Goal: Check status: Check status

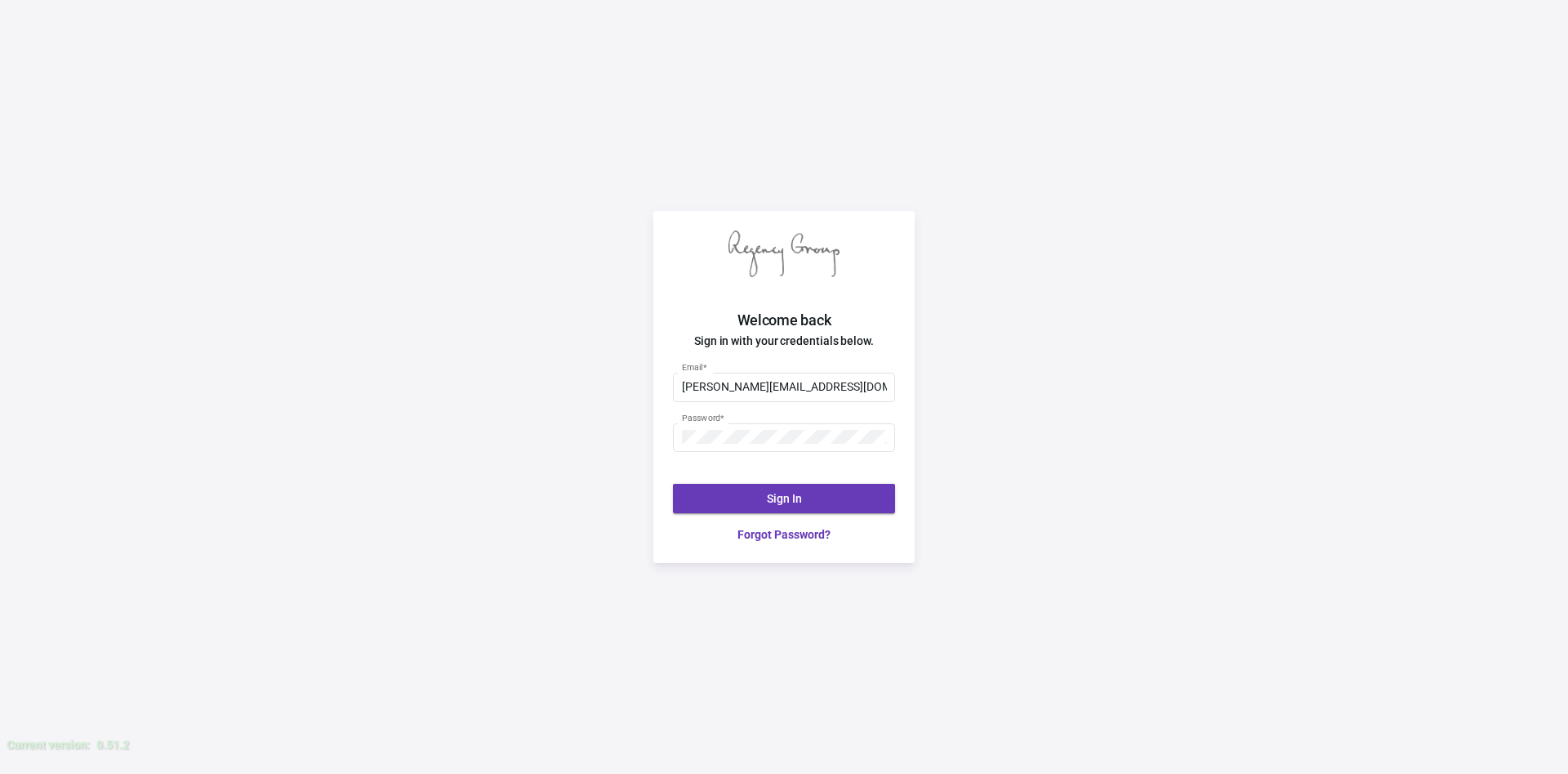
click at [799, 493] on span "Sign In" at bounding box center [784, 498] width 35 height 13
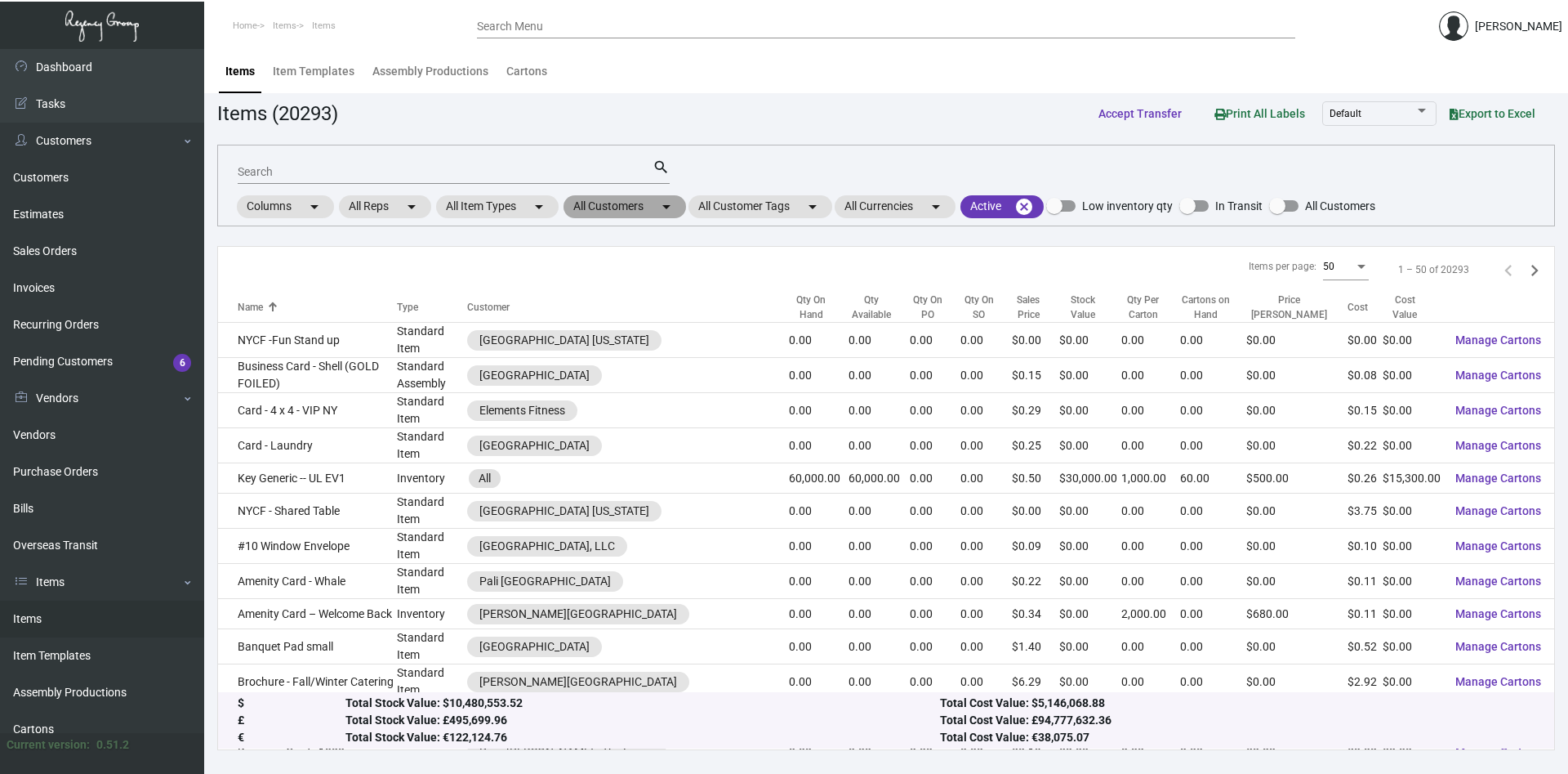
click at [627, 209] on mat-chip "All Customers arrow_drop_down" at bounding box center [624, 207] width 123 height 23
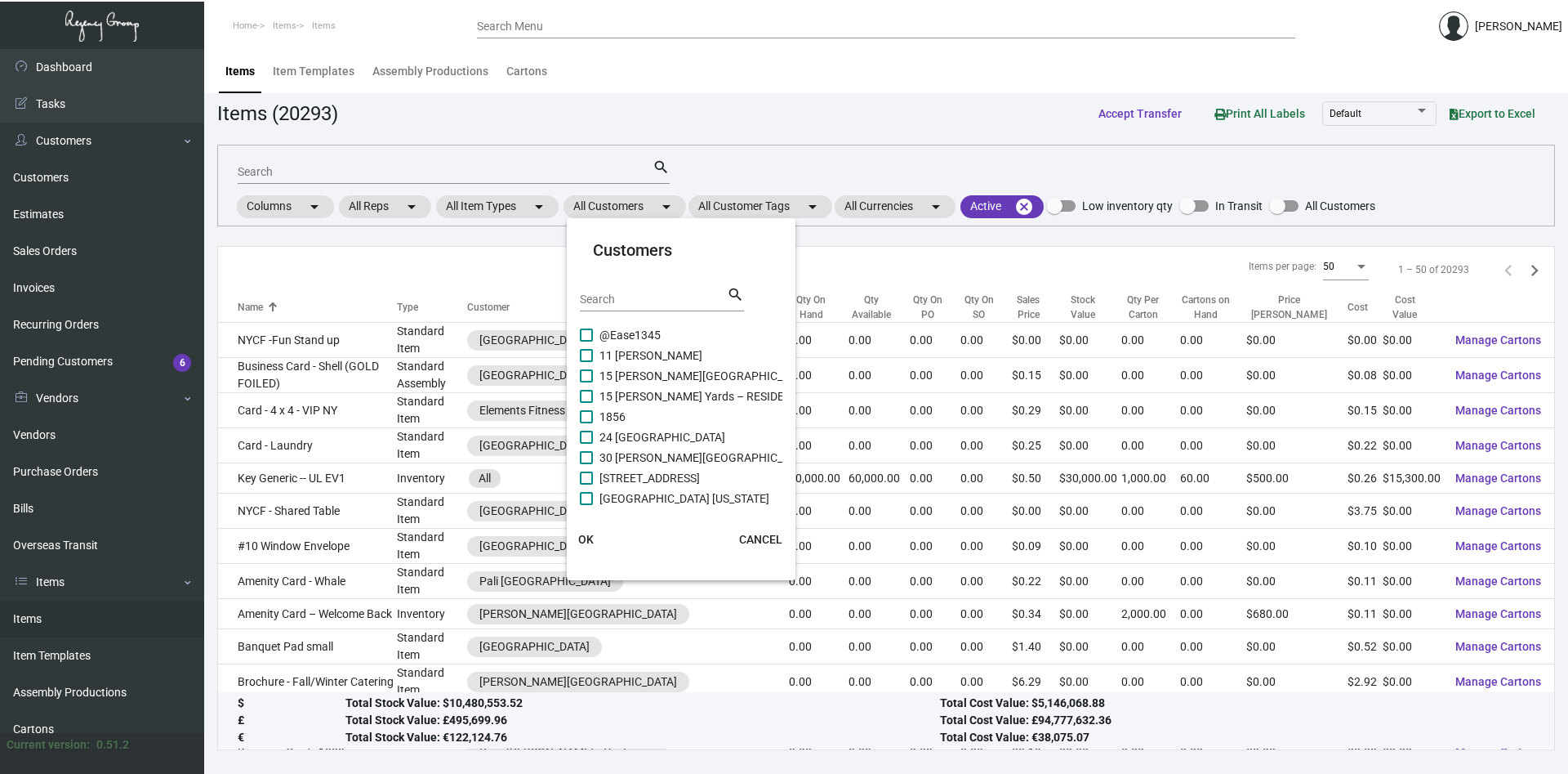
click at [649, 300] on input "Search" at bounding box center [653, 300] width 147 height 13
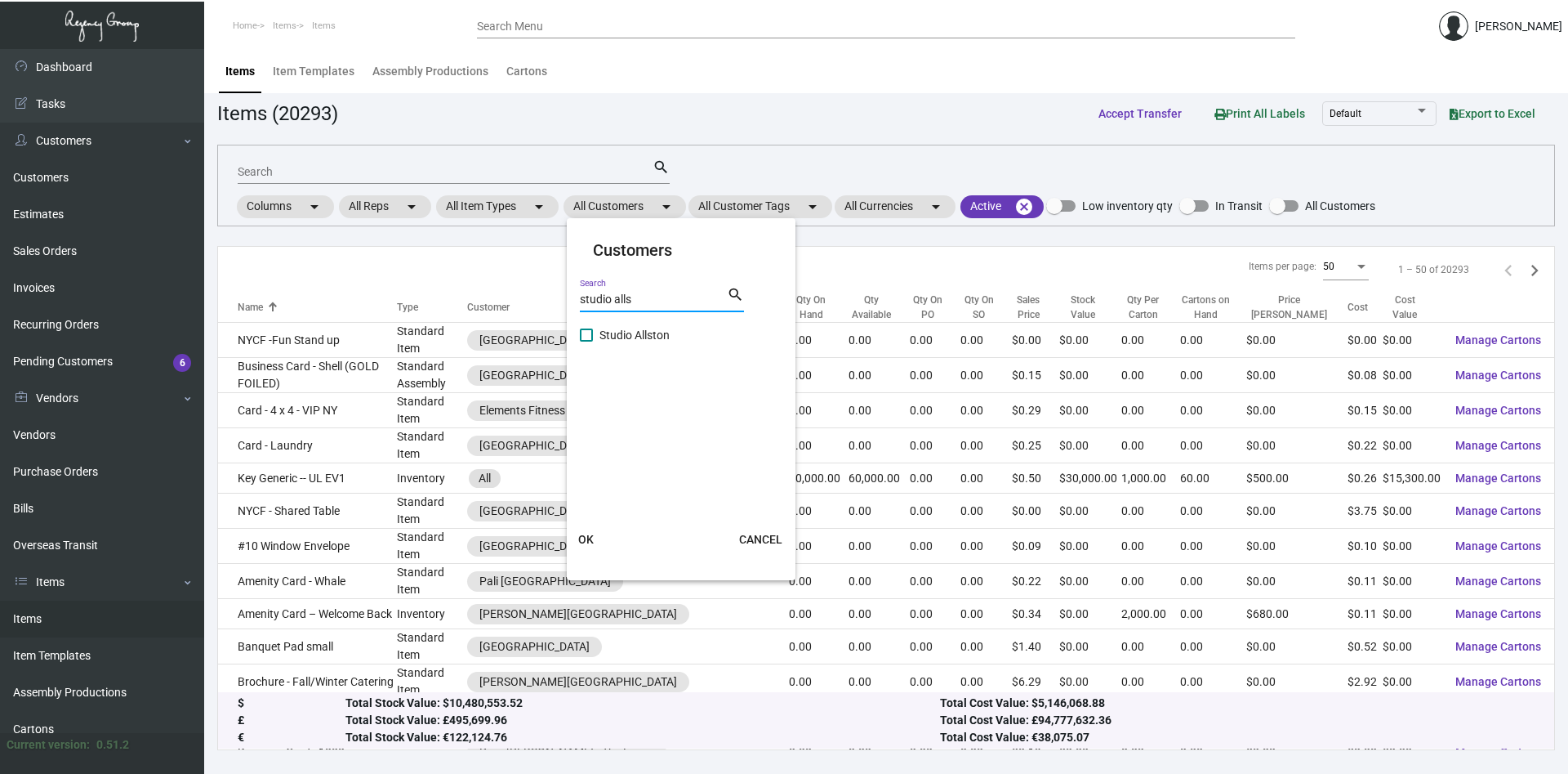
type input "studio alls"
click at [588, 339] on span at bounding box center [586, 335] width 13 height 13
click at [586, 342] on input "Studio Allston" at bounding box center [586, 342] width 1 height 1
checkbox input "true"
click at [585, 535] on span "OK" at bounding box center [586, 540] width 16 height 13
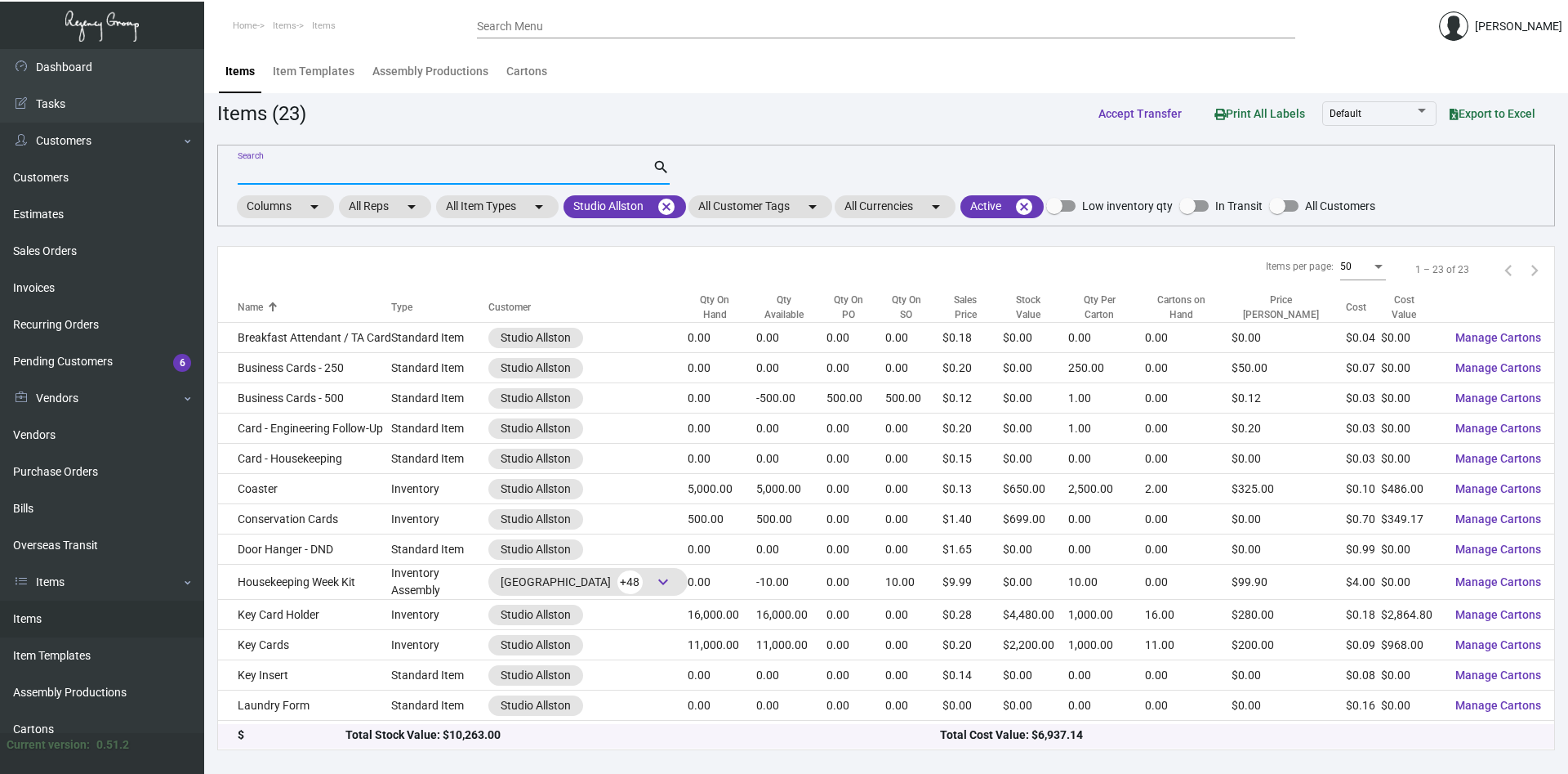
click at [285, 169] on input "Search" at bounding box center [445, 172] width 415 height 13
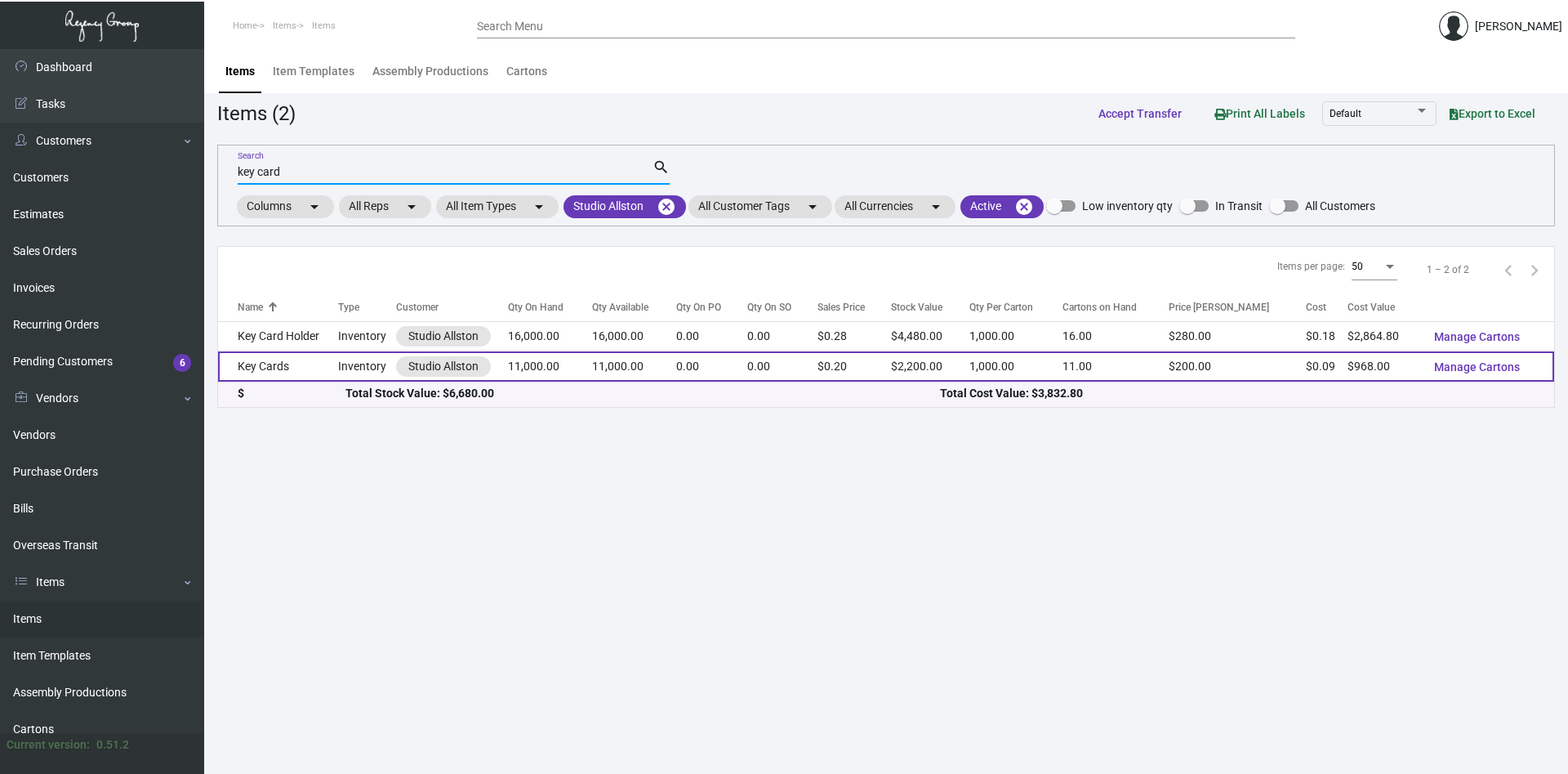
type input "key card"
click at [274, 372] on td "Key Cards" at bounding box center [278, 366] width 120 height 31
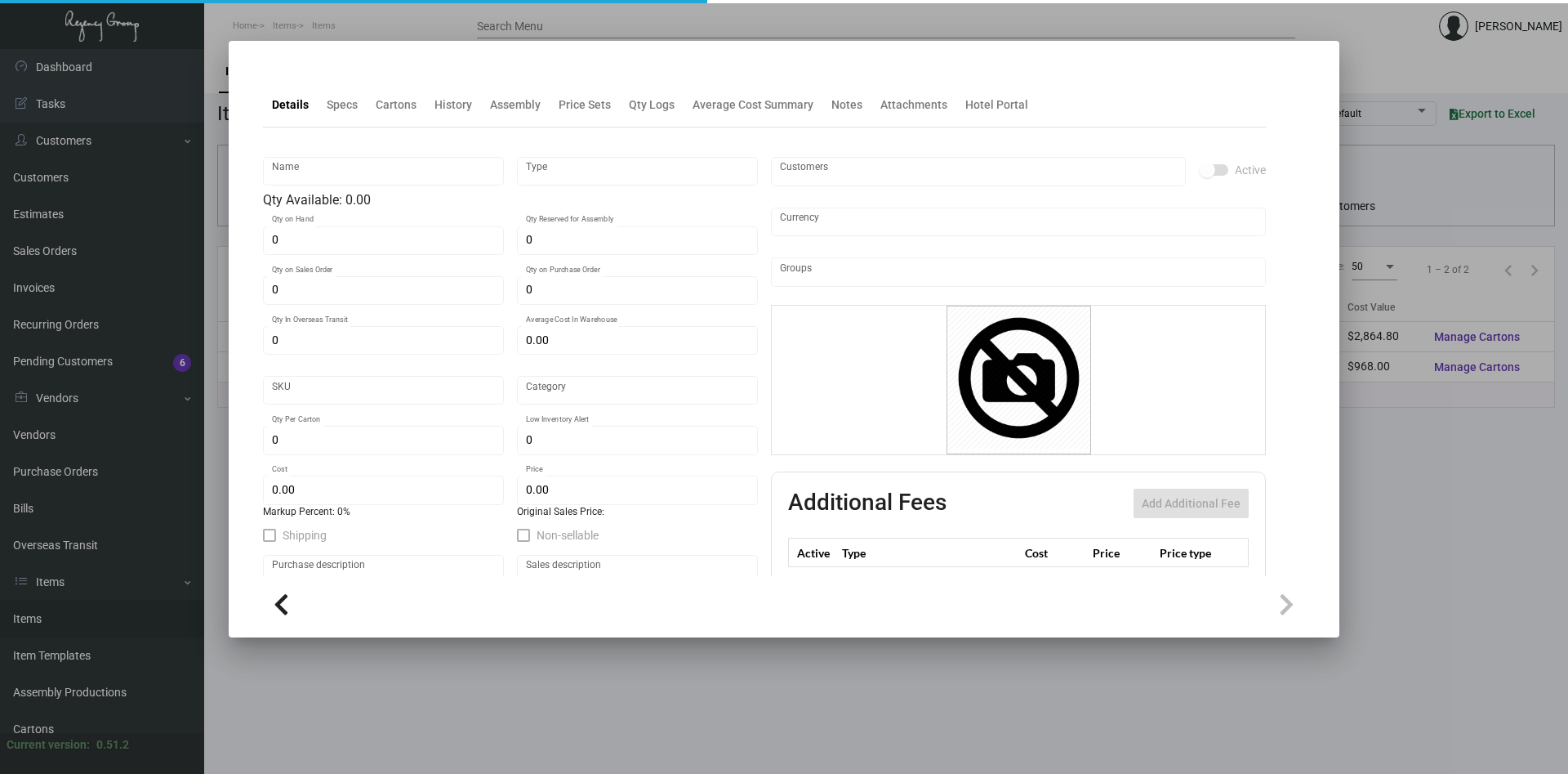
type input "Key Cards"
type input "Inventory"
type input "11,000"
type input "10,000"
type input "$ 0.09207"
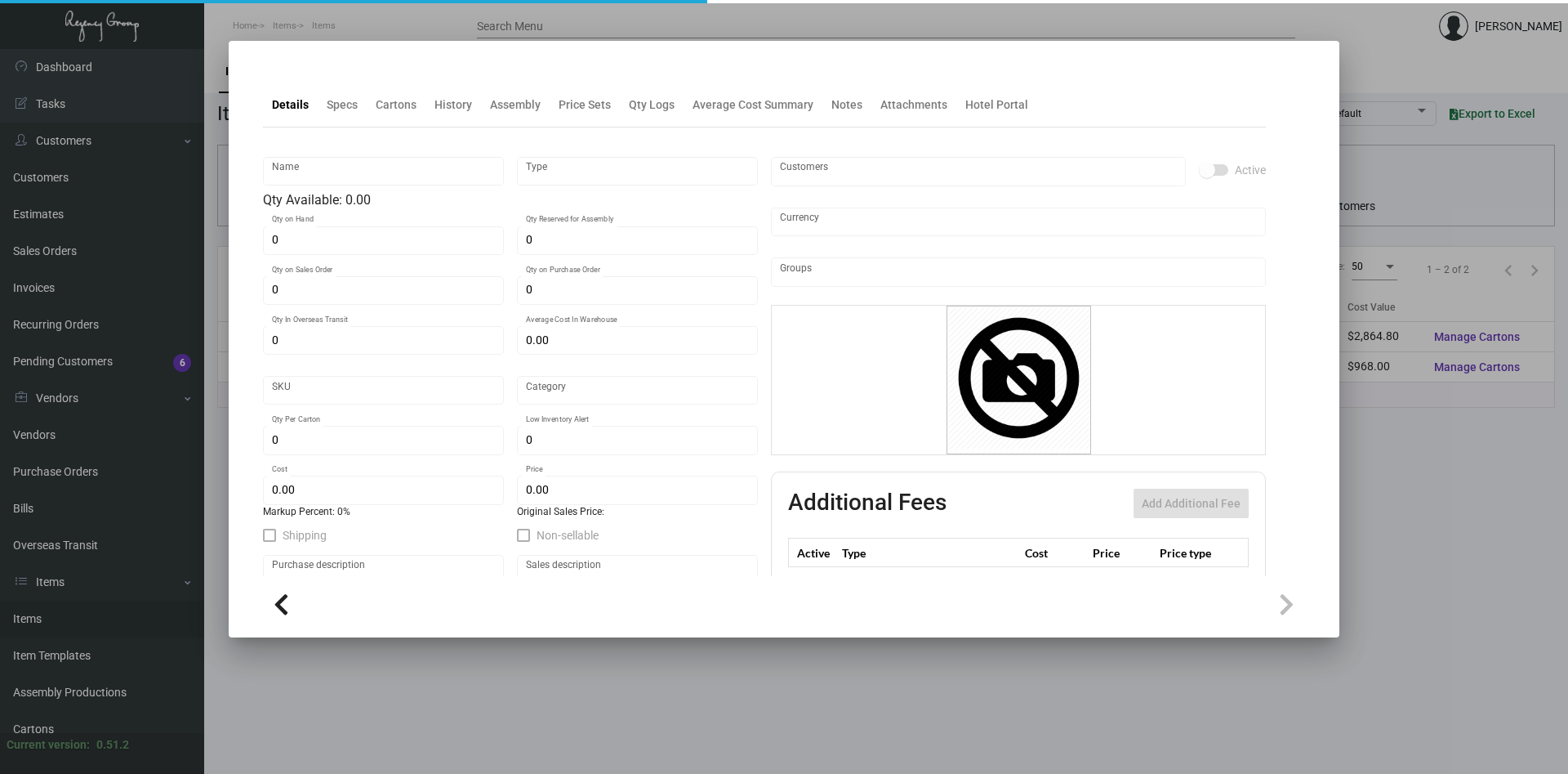
type input "3054"
type input "Standard"
type input "1,000"
type input "2,000"
type input "$ 0.088"
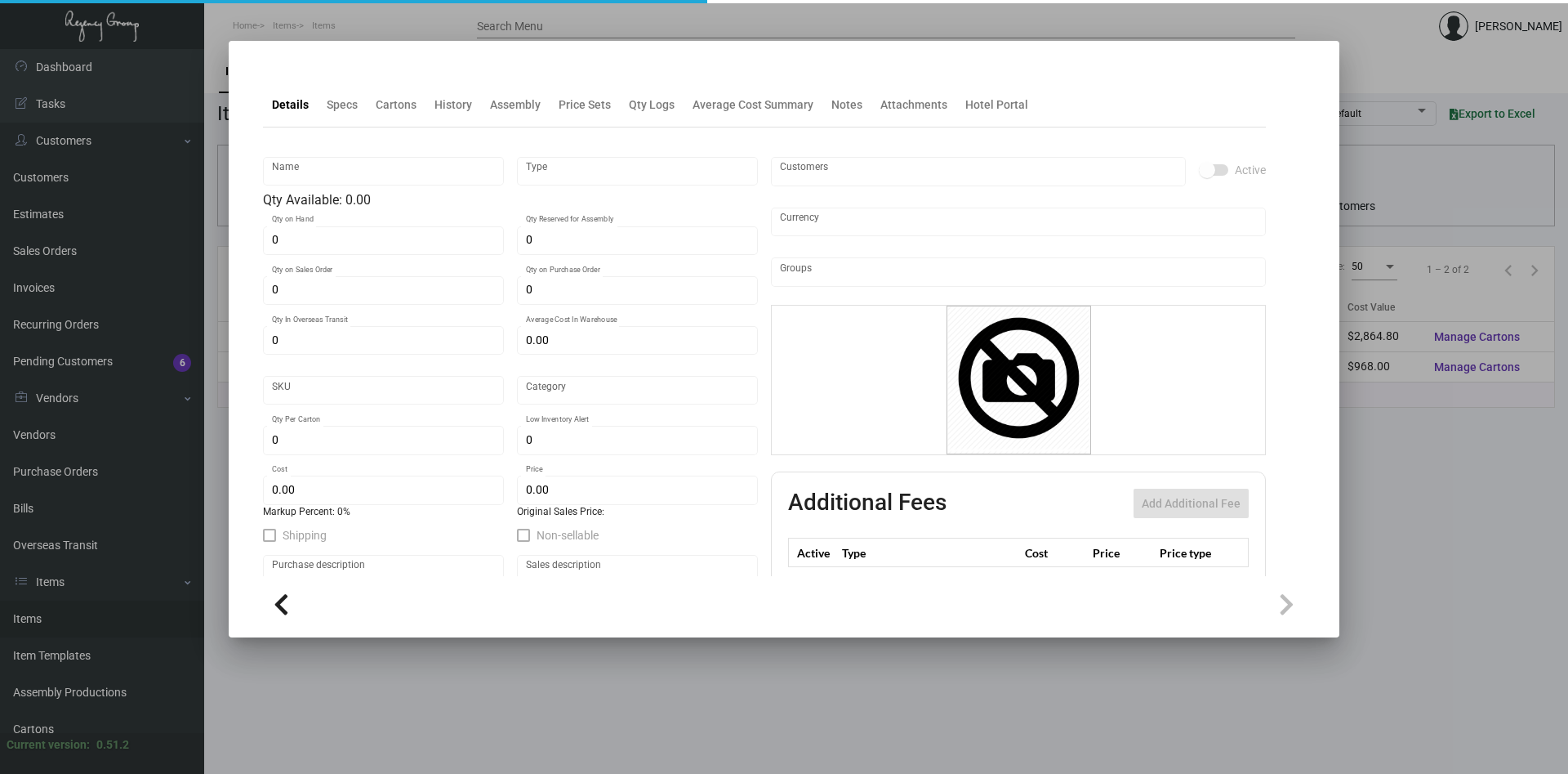
type input "$ 0.20"
type textarea "Key Cards: Saflok Chip CR80 30mil plastic Printing 4cp 4/4 Matte finish"
checkbox input "true"
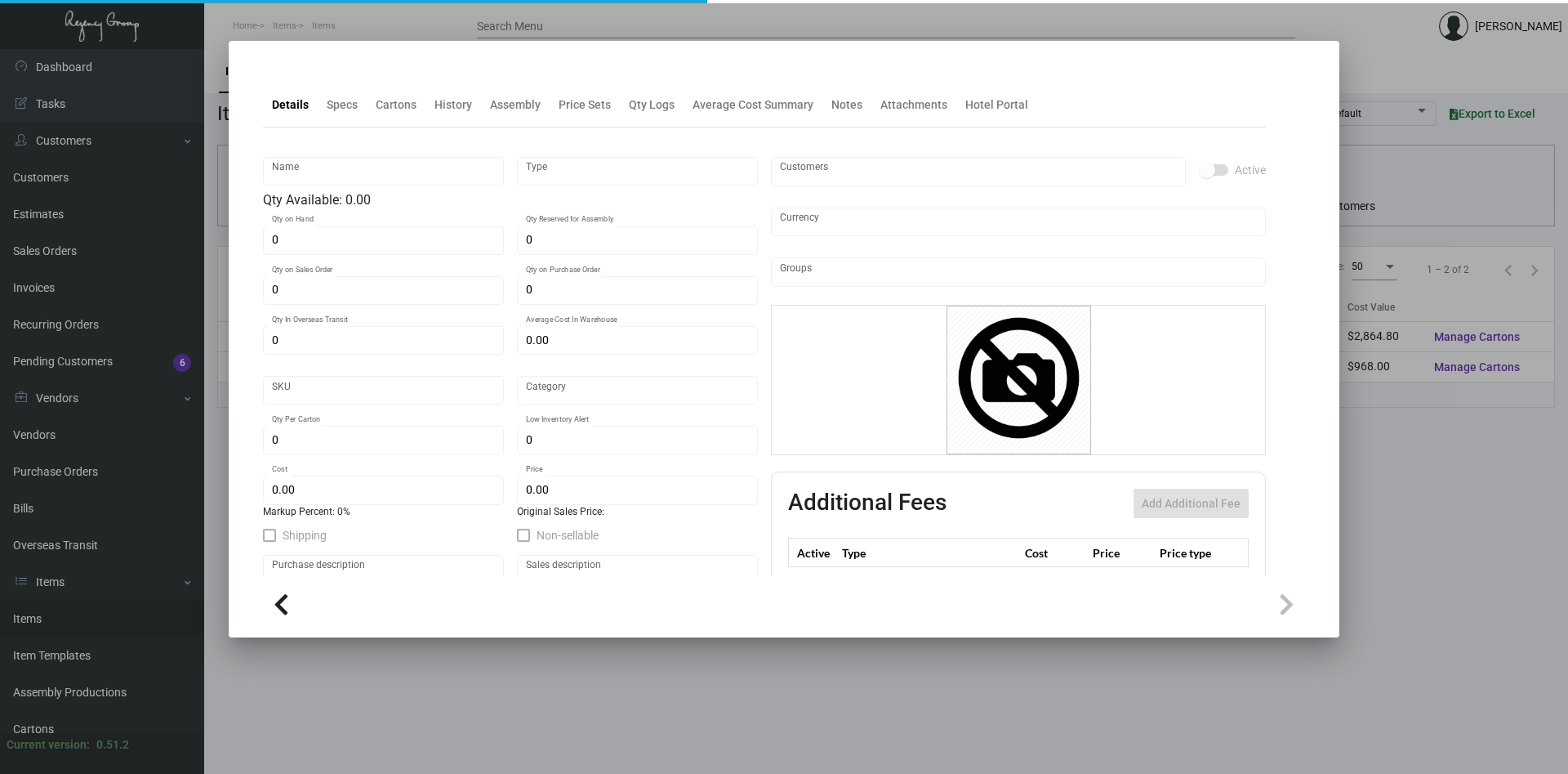
type input "United States Dollar $"
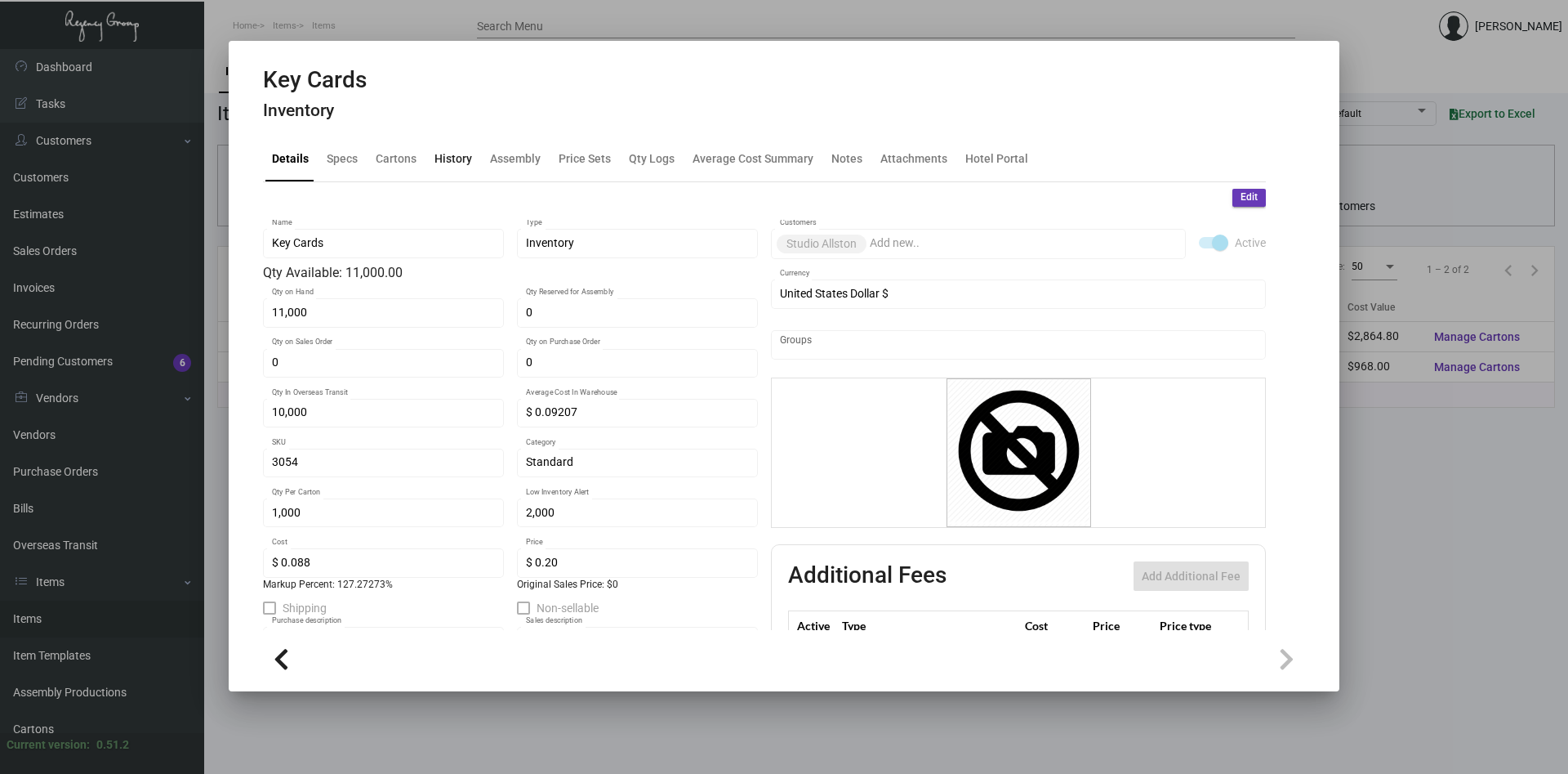
click at [447, 159] on div "History" at bounding box center [454, 158] width 38 height 17
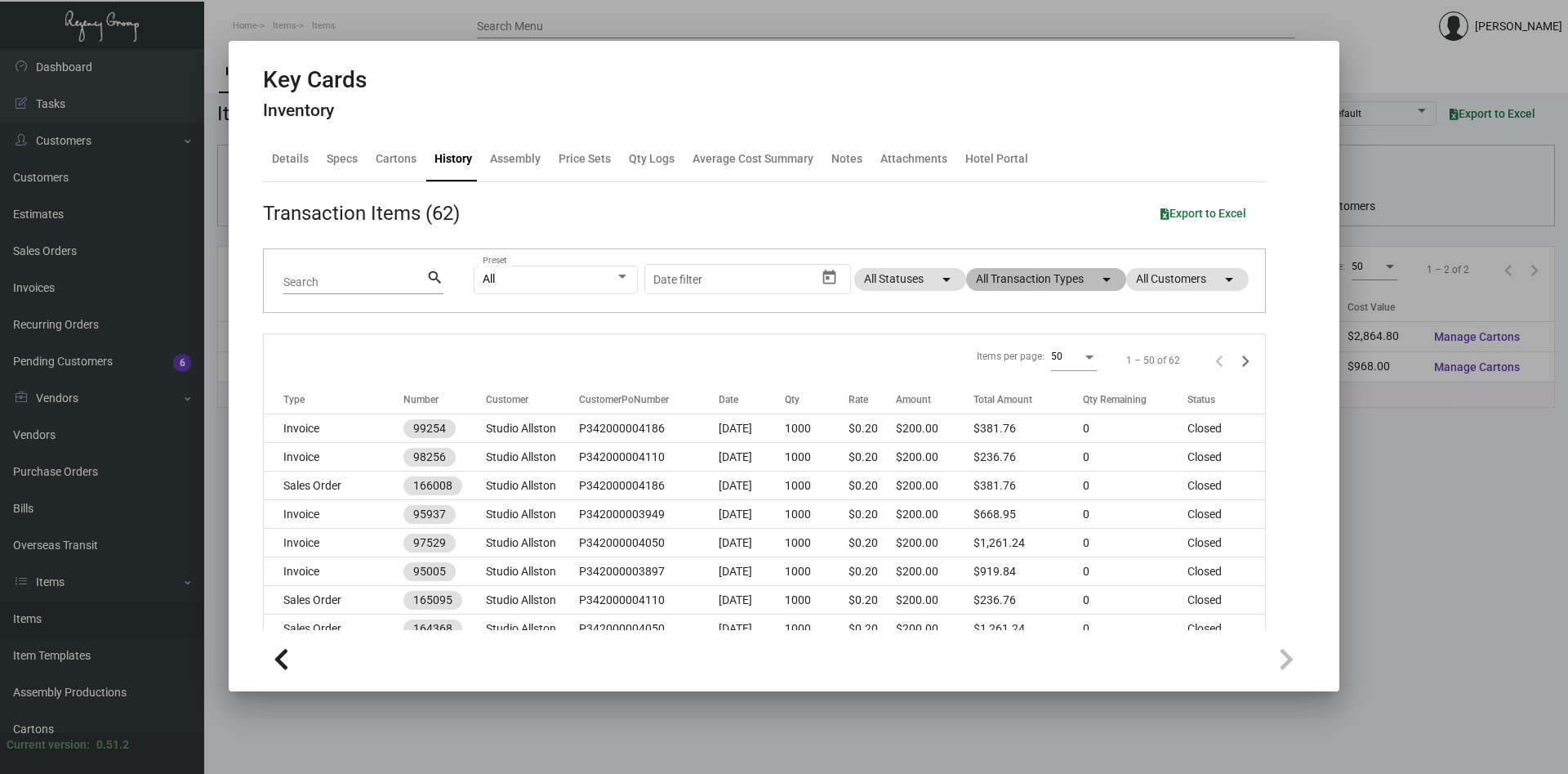
click at [1107, 285] on mat-icon "arrow_drop_down" at bounding box center [1107, 280] width 20 height 20
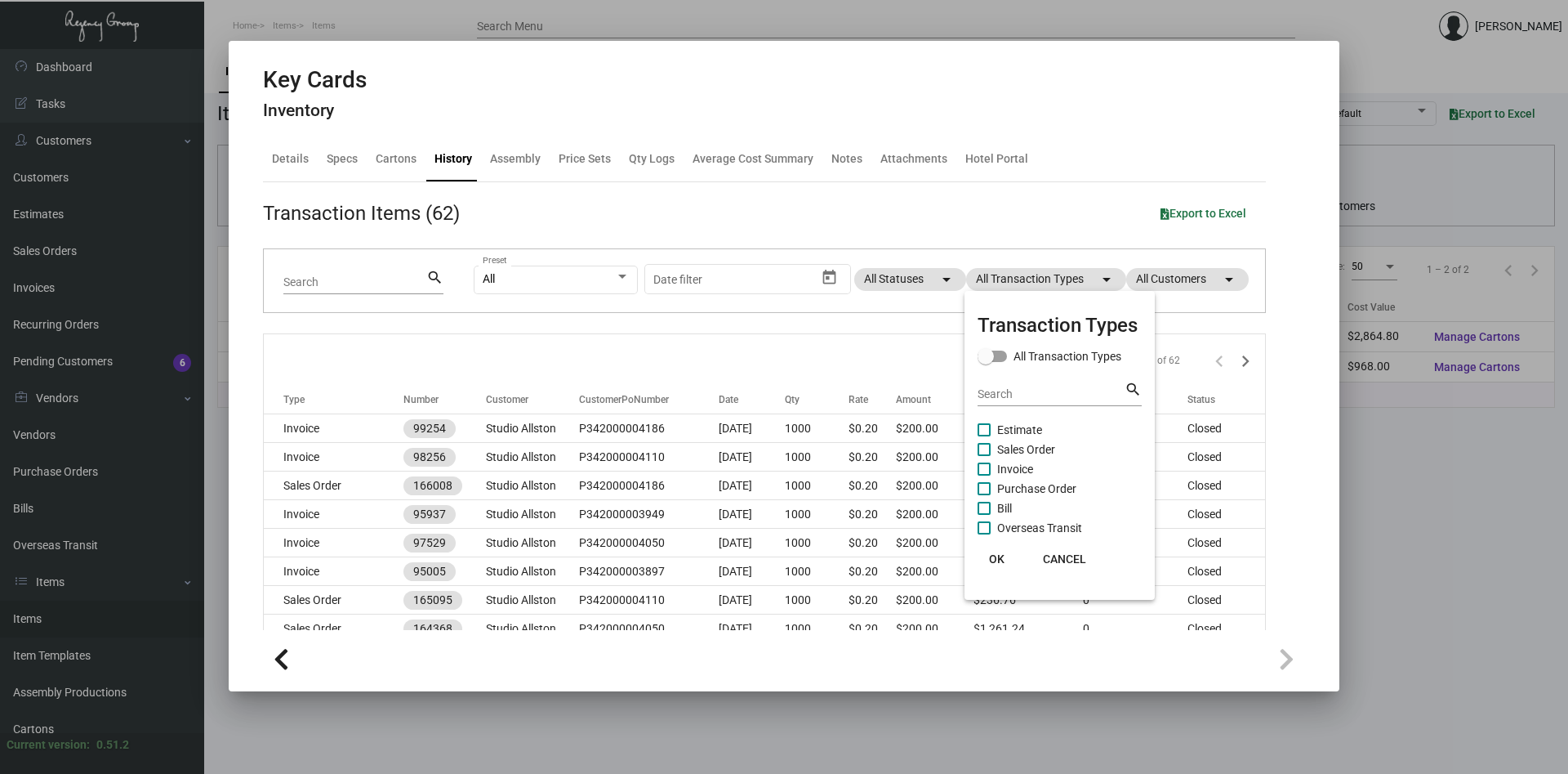
click at [991, 482] on label "Purchase Order" at bounding box center [1027, 488] width 99 height 20
click at [984, 495] on input "Purchase Order" at bounding box center [983, 495] width 1 height 1
checkbox input "true"
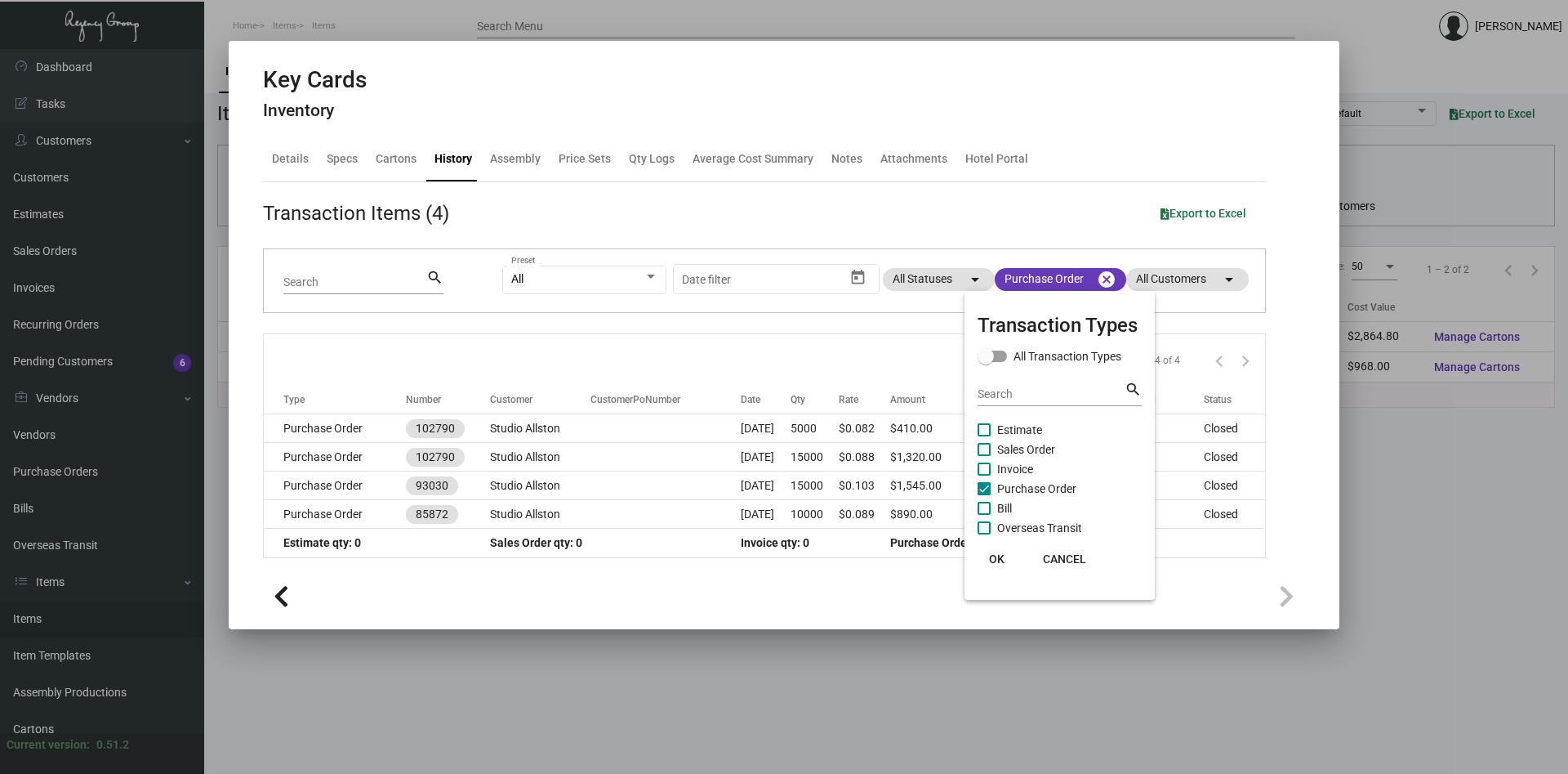
click at [1001, 555] on span "OK" at bounding box center [996, 559] width 16 height 13
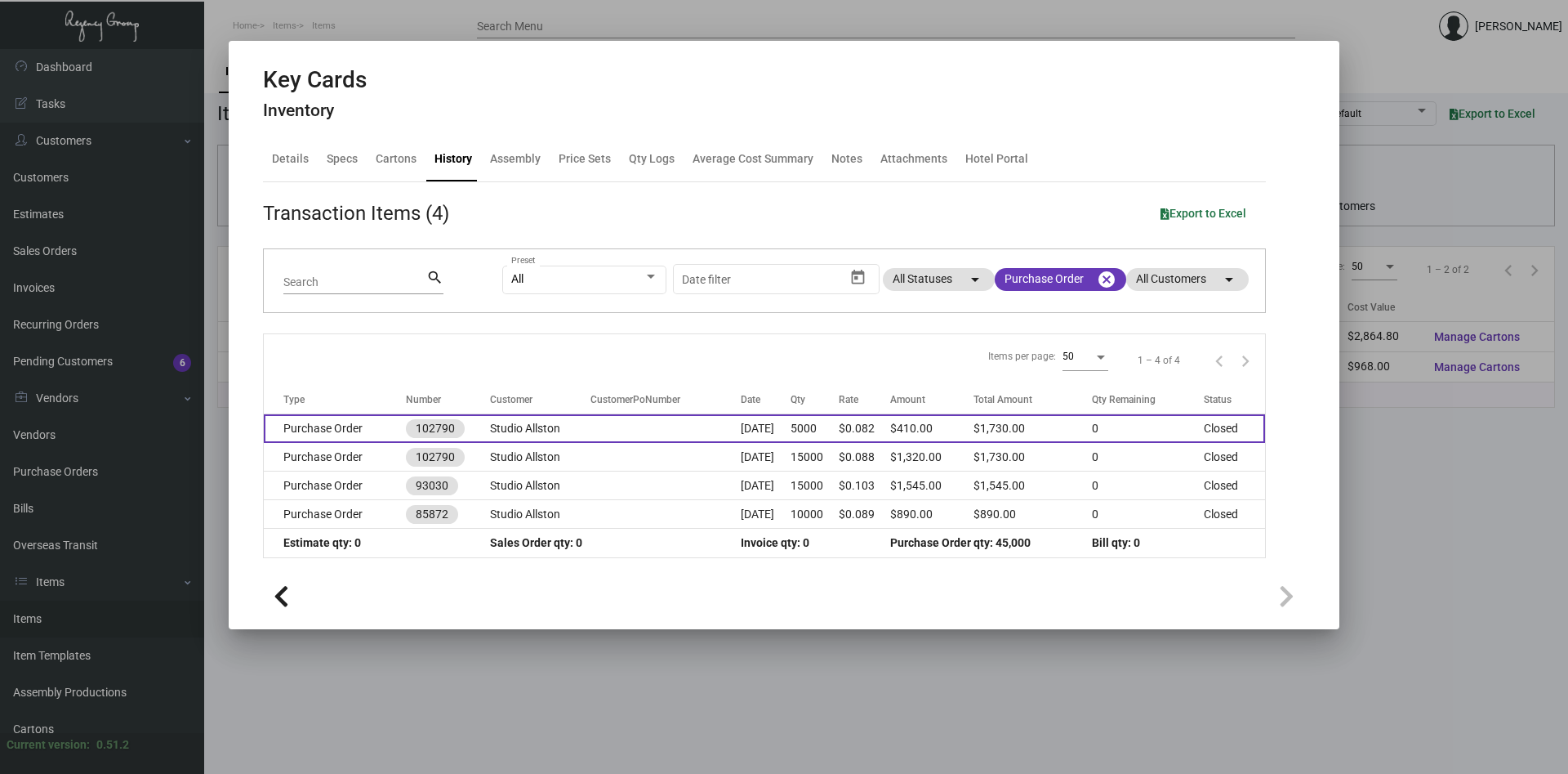
click at [526, 423] on td "Studio Allston" at bounding box center [540, 428] width 101 height 29
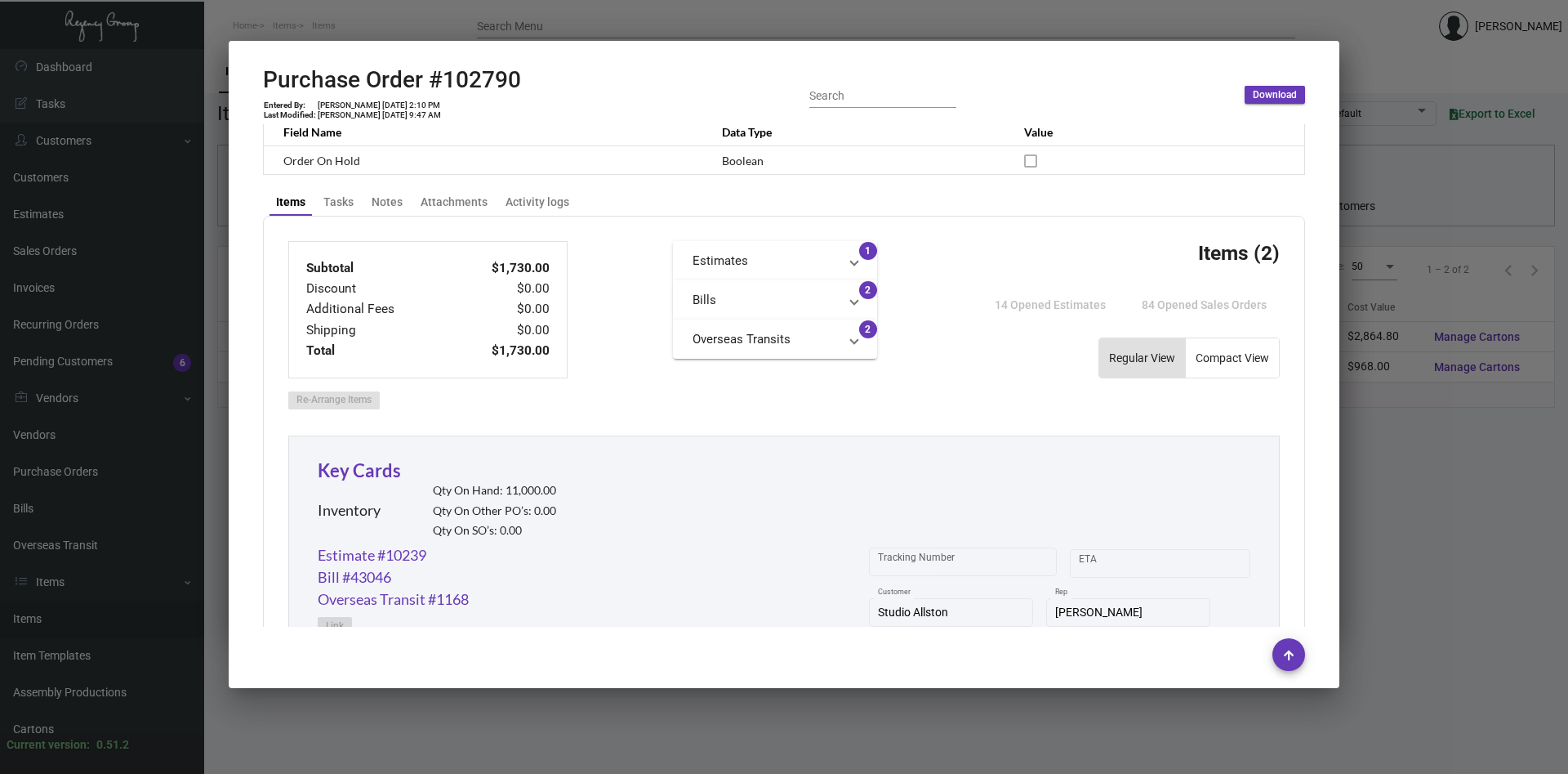
scroll to position [500, 0]
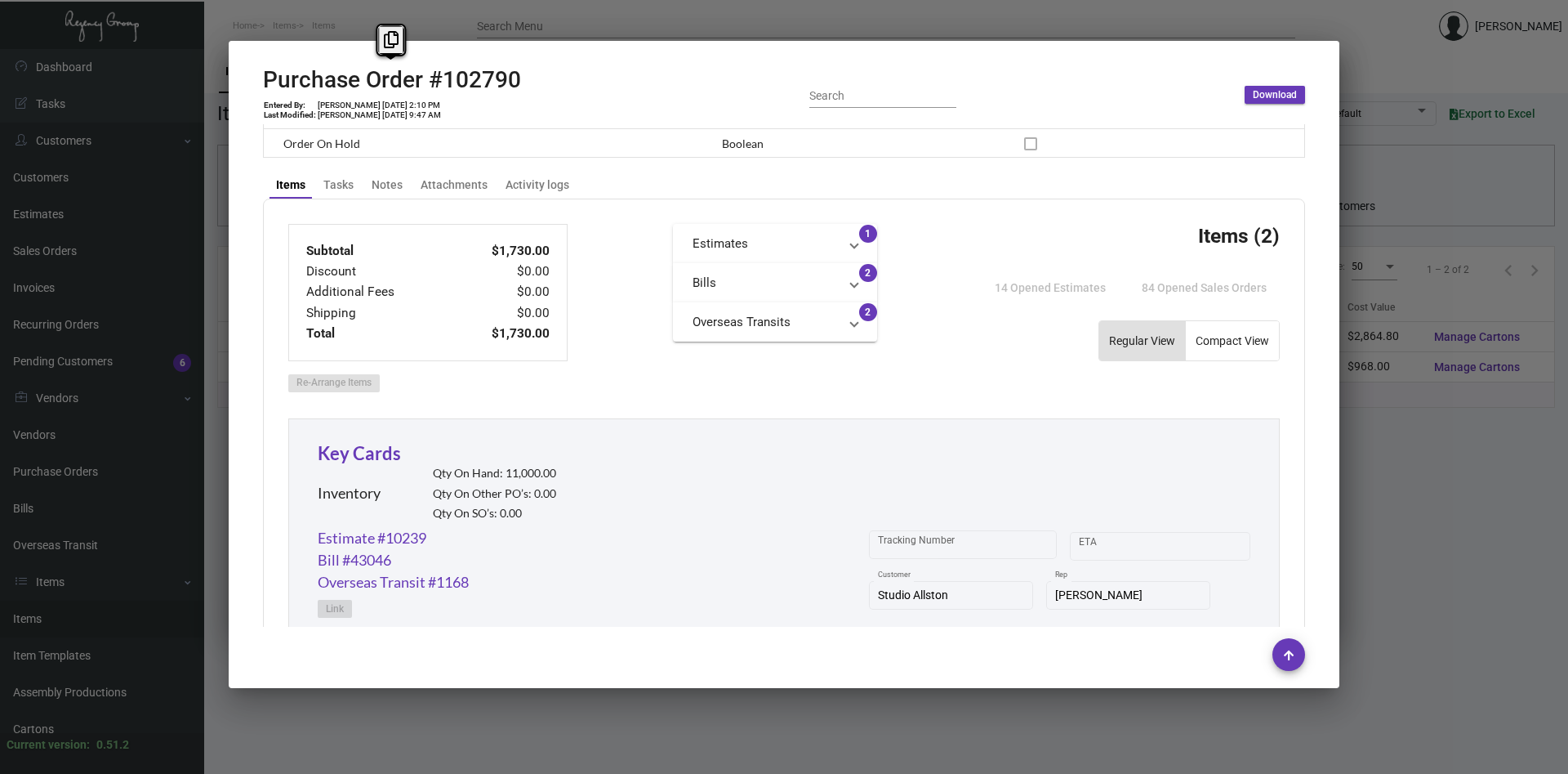
drag, startPoint x: 536, startPoint y: 79, endPoint x: 239, endPoint y: 83, distance: 297.0
click at [240, 82] on mat-dialog-container "Purchase Order #102790 Entered By: [PERSON_NAME] [DATE] 2:10 PM Last Modified: …" at bounding box center [784, 365] width 1111 height 647
copy h2 "Purchase Order #102790"
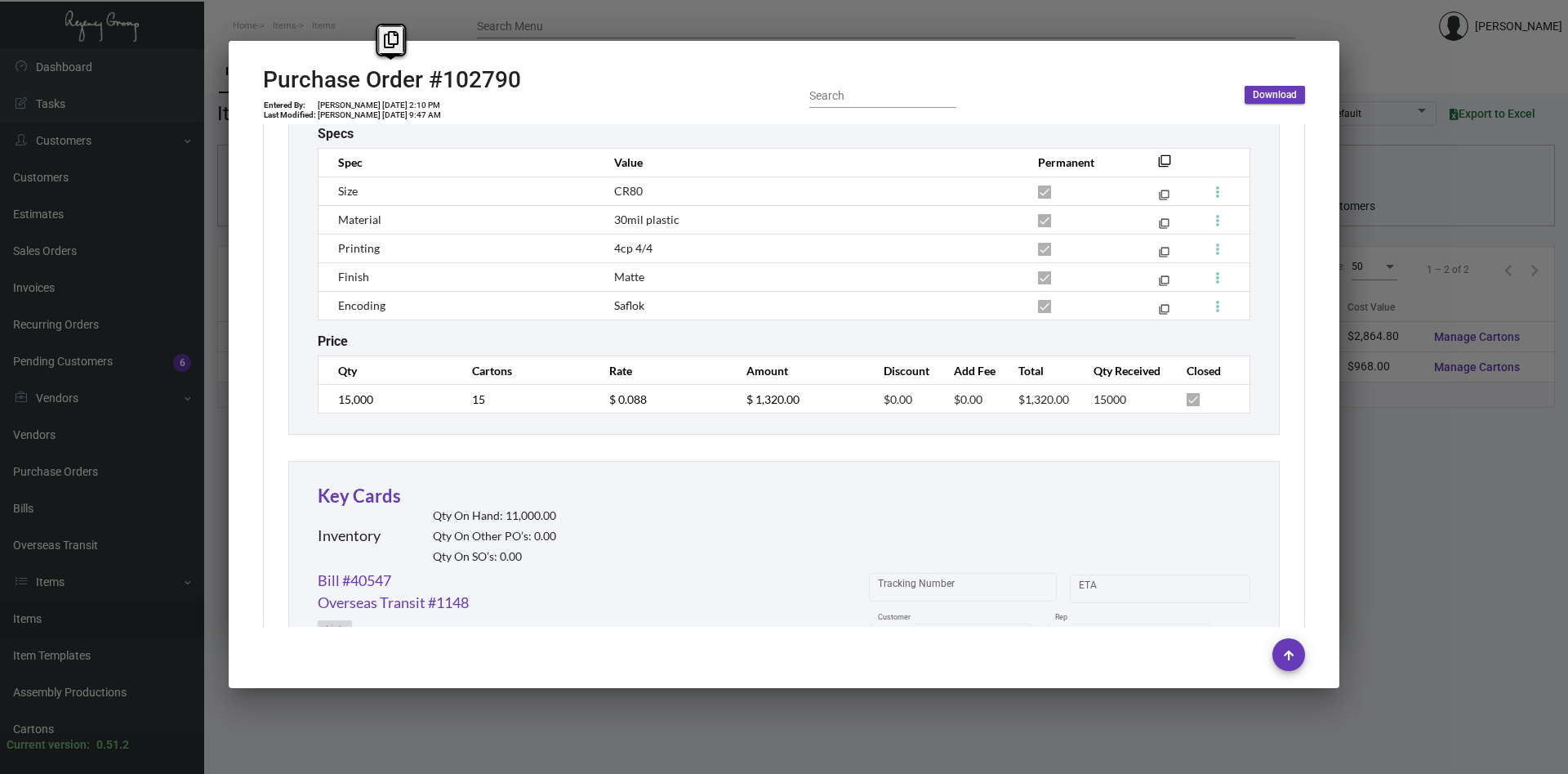
scroll to position [810, 0]
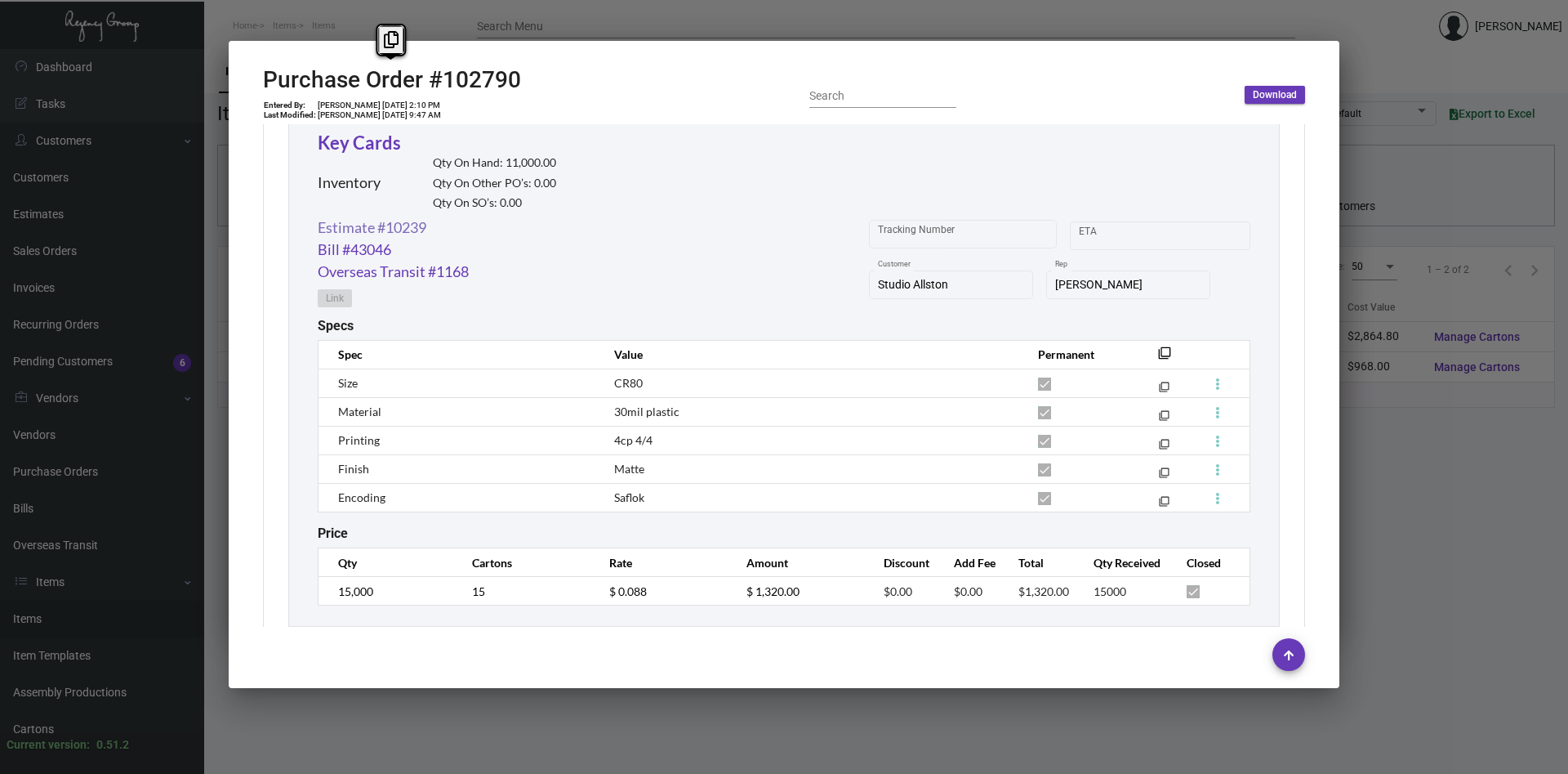
click at [357, 227] on link "Estimate #10239" at bounding box center [372, 227] width 109 height 22
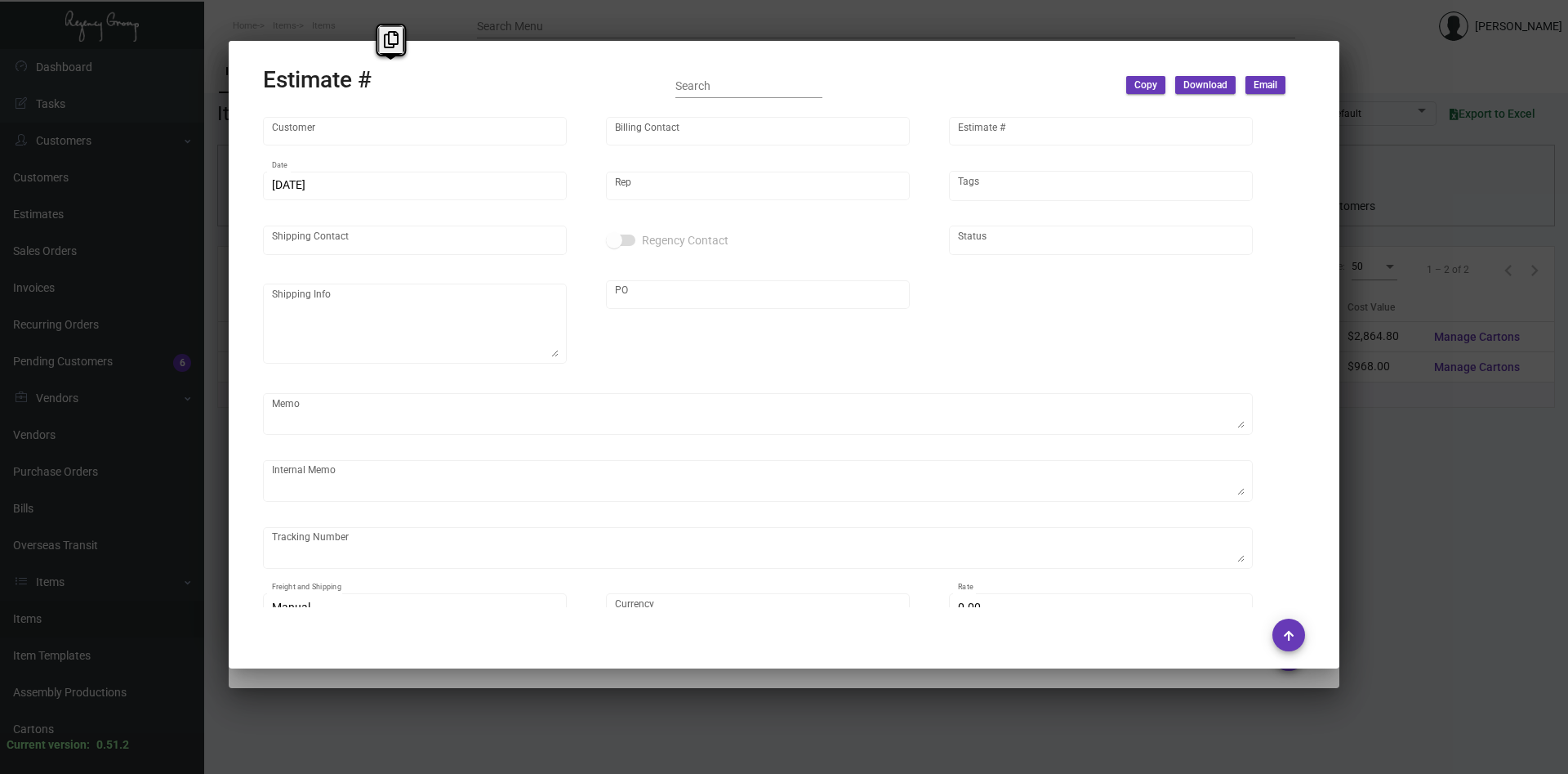
type input "Studio Allston"
type input "[PERSON_NAME]"
type input "10239"
type input "[DATE]"
type input "[PERSON_NAME]"
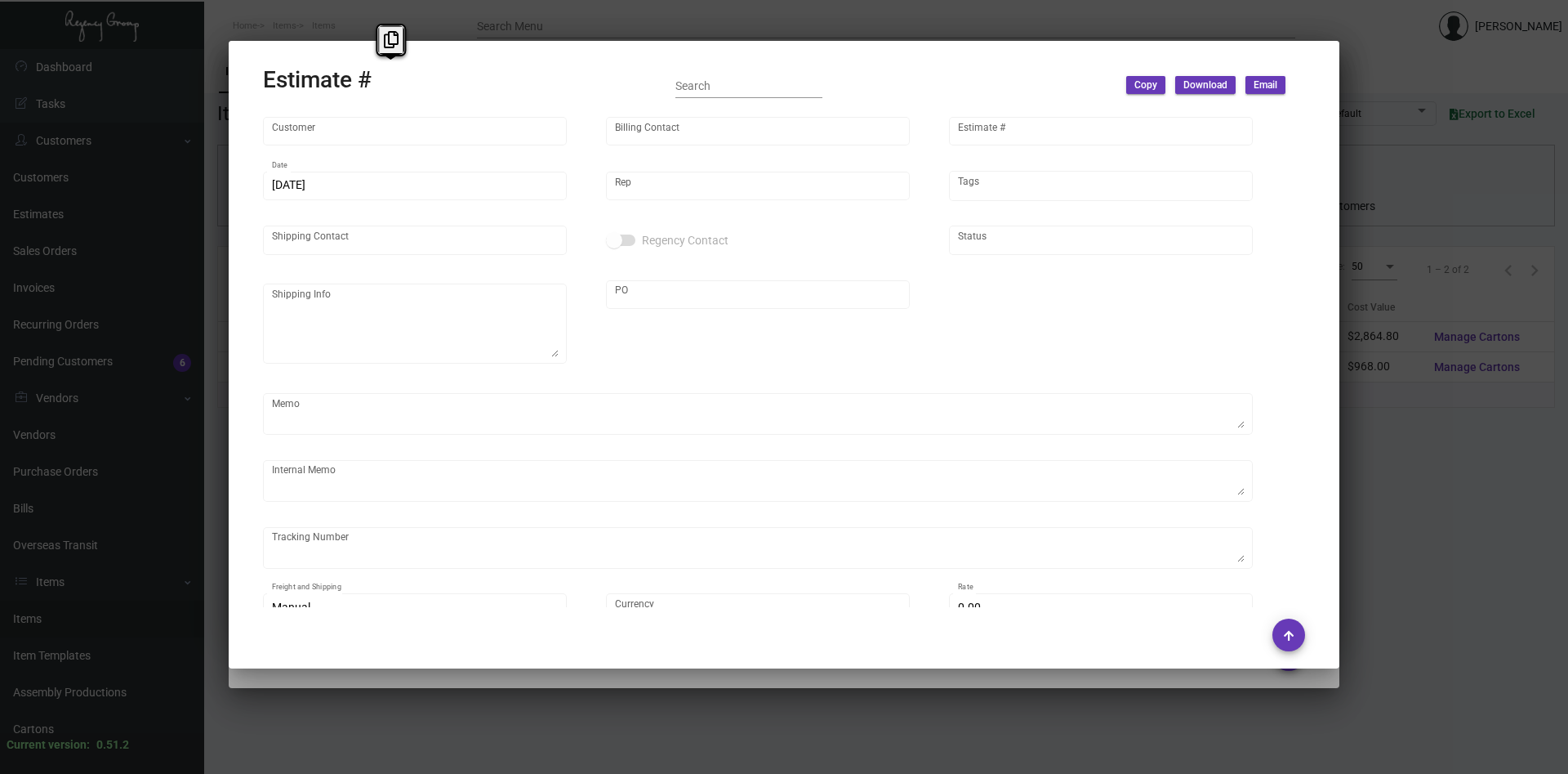
type input "[PERSON_NAME]"
type input "United States Dollar $"
type input "$ 0.00"
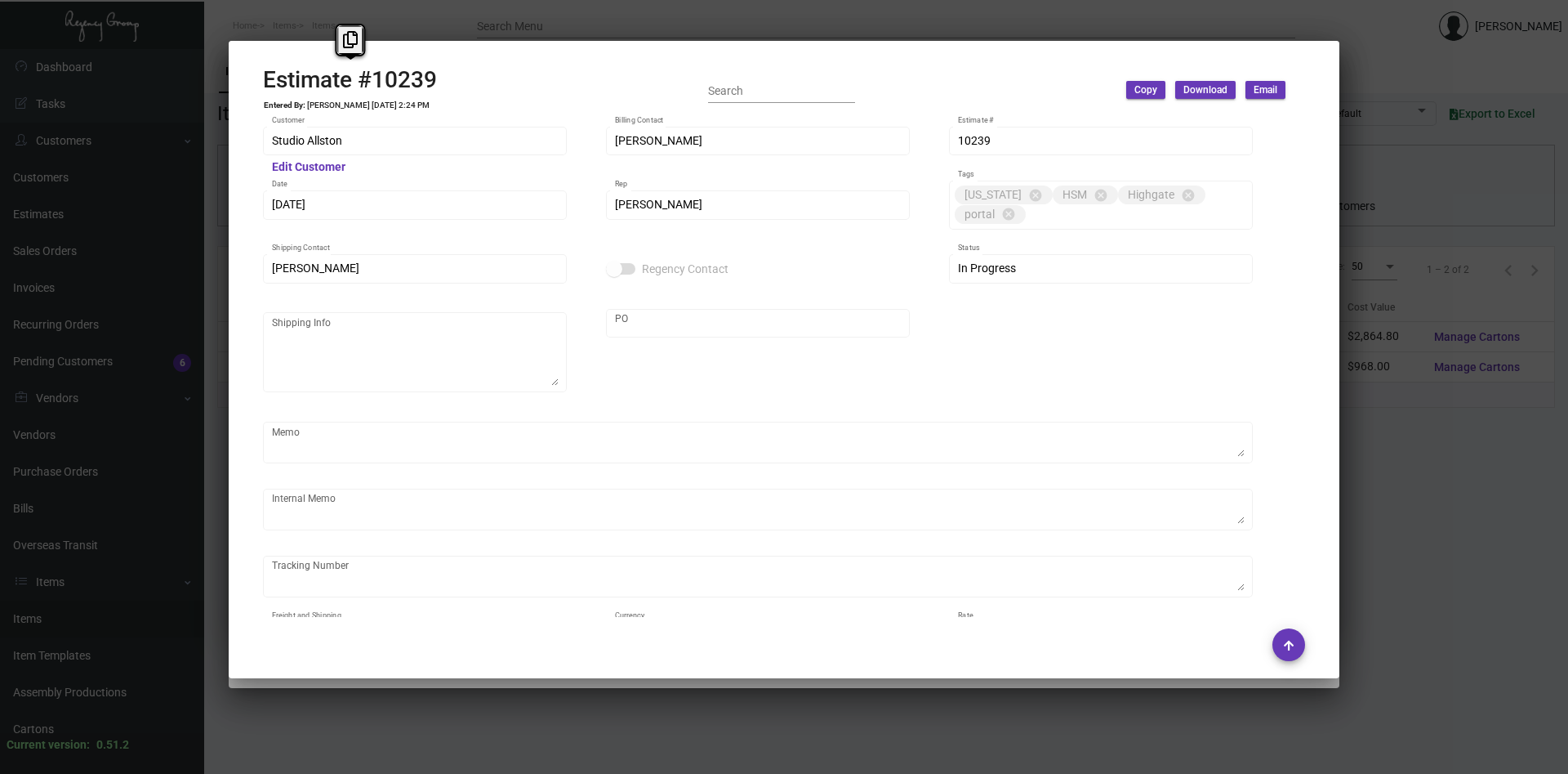
drag, startPoint x: 450, startPoint y: 79, endPoint x: 171, endPoint y: 83, distance: 279.0
click at [228, 83] on mat-dialog-container "Estimate #10239 Entered By: [PERSON_NAME] [DATE] 2:24 PM Search Copy Download E…" at bounding box center [784, 360] width 1111 height 637
copy div "Estimate #10239"
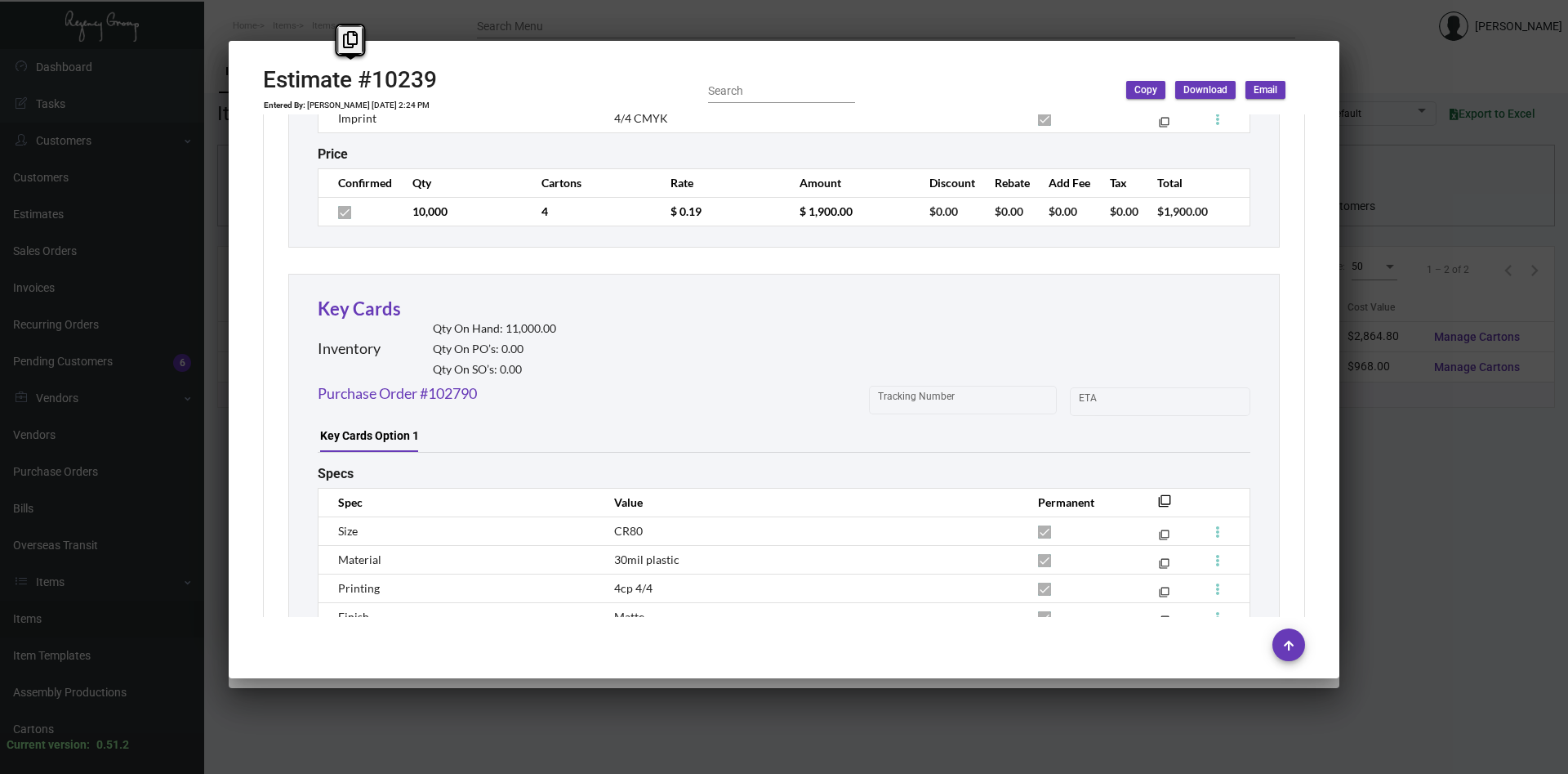
scroll to position [2500, 0]
